Goal: Task Accomplishment & Management: Manage account settings

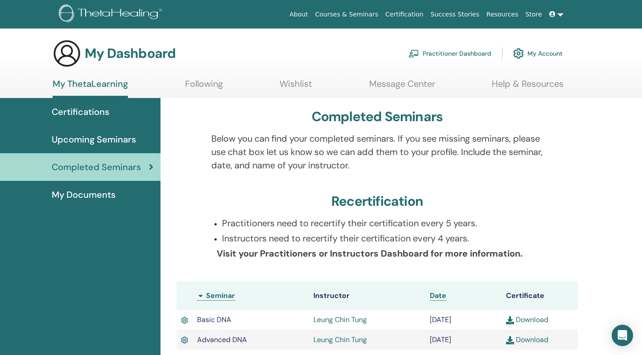
click at [559, 16] on link at bounding box center [555, 14] width 21 height 16
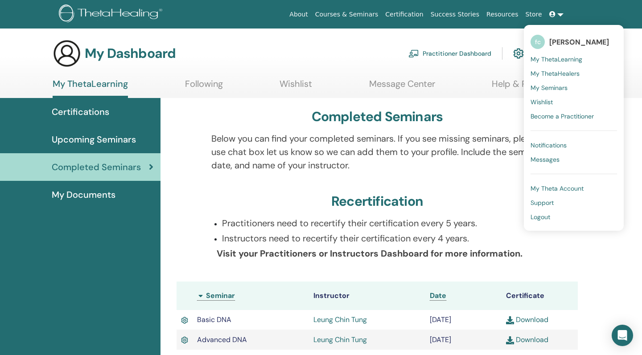
click at [286, 46] on div "My Dashboard Practitioner Dashboard My Account" at bounding box center [308, 53] width 510 height 29
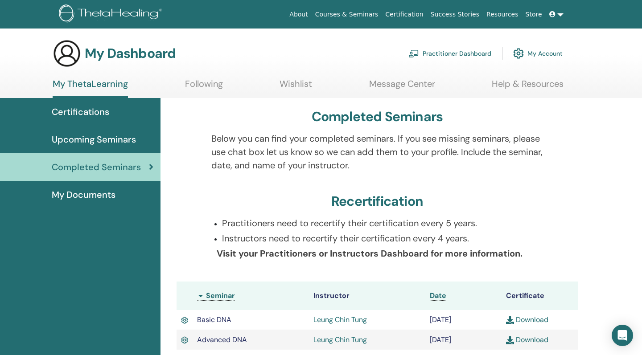
click at [90, 198] on span "My Documents" at bounding box center [84, 194] width 64 height 13
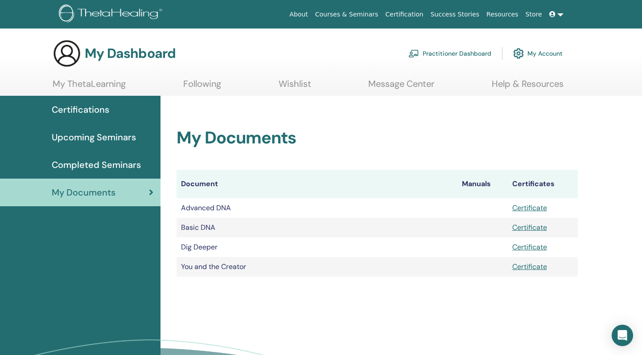
click at [94, 13] on img at bounding box center [112, 14] width 107 height 20
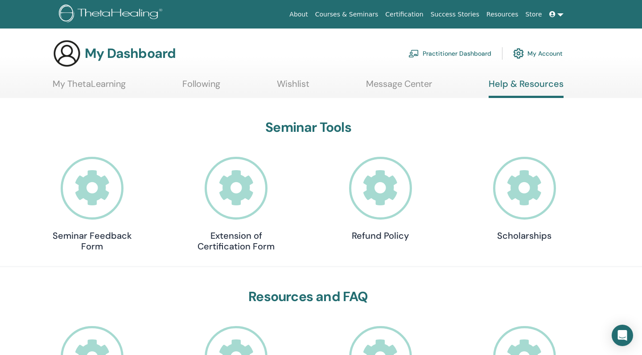
click at [311, 14] on link "About" at bounding box center [298, 14] width 25 height 16
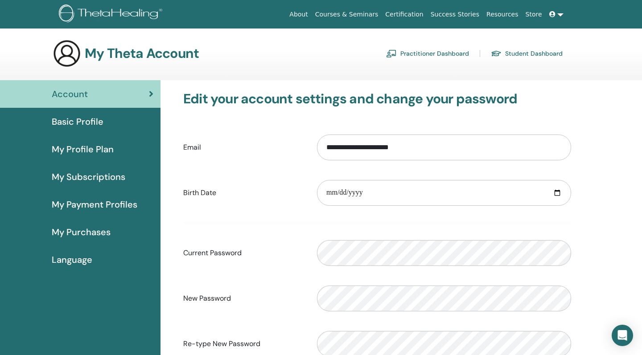
click at [84, 120] on span "Basic Profile" at bounding box center [78, 121] width 52 height 13
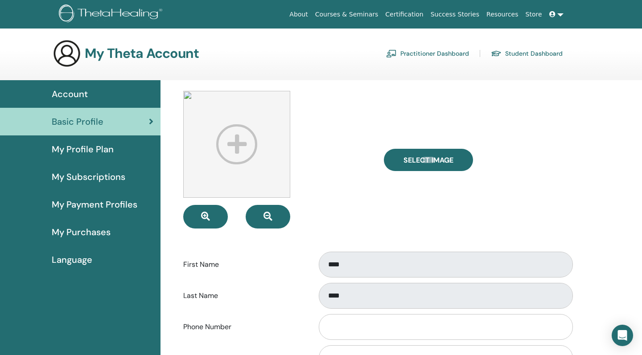
click at [105, 150] on span "My Profile Plan" at bounding box center [83, 149] width 62 height 13
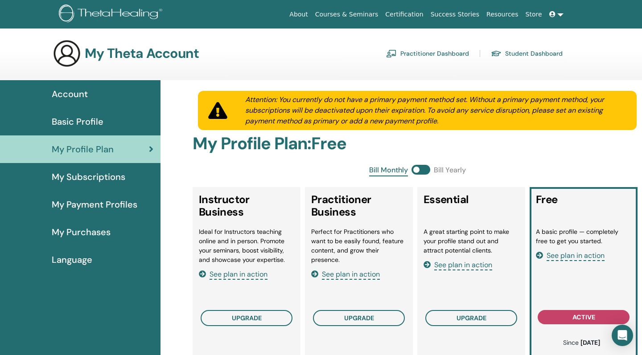
click at [75, 94] on span "Account" at bounding box center [70, 93] width 36 height 13
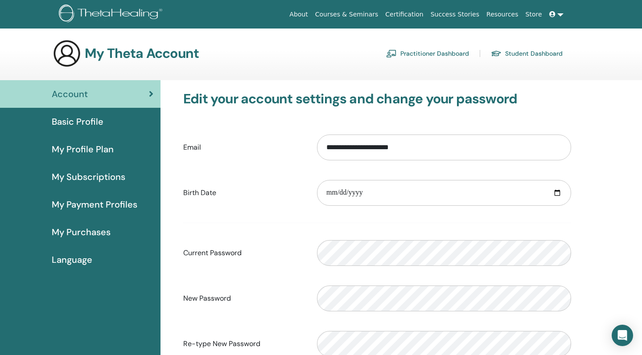
click at [311, 15] on link "About" at bounding box center [298, 14] width 25 height 16
